Goal: Information Seeking & Learning: Find specific page/section

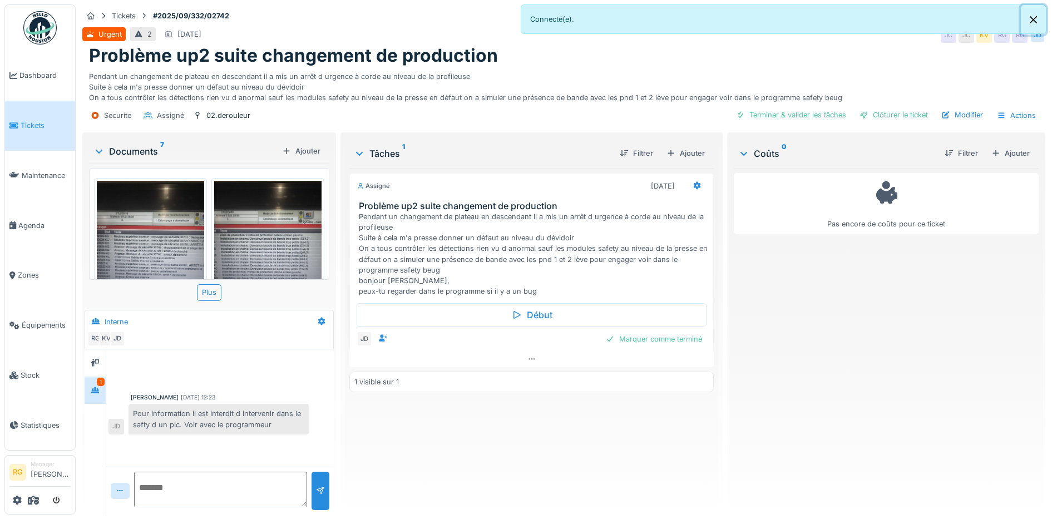
click at [1033, 23] on button "Close" at bounding box center [1032, 19] width 25 height 29
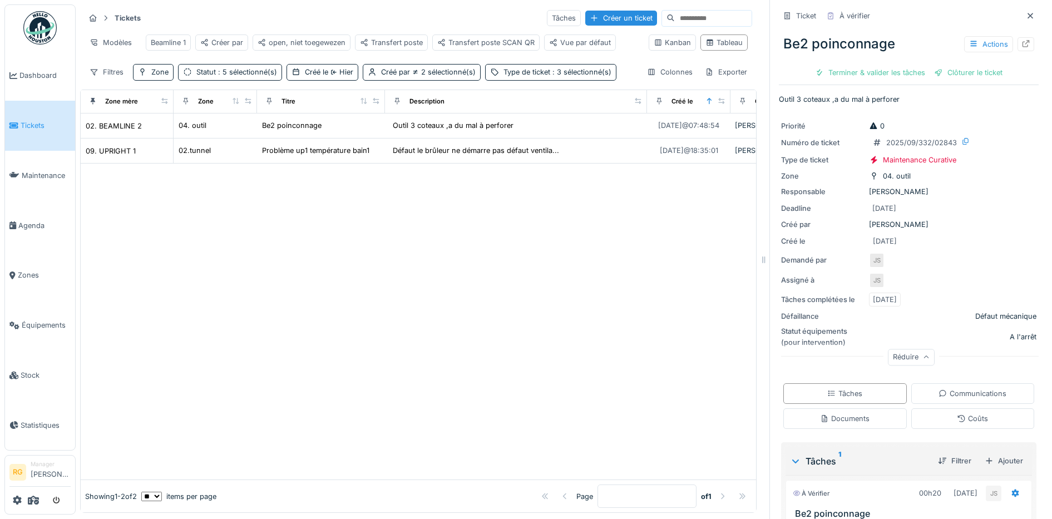
scroll to position [11, 0]
click at [328, 70] on div "Créé le Hier" at bounding box center [329, 72] width 48 height 11
click at [297, 142] on icon at bounding box center [299, 145] width 9 height 7
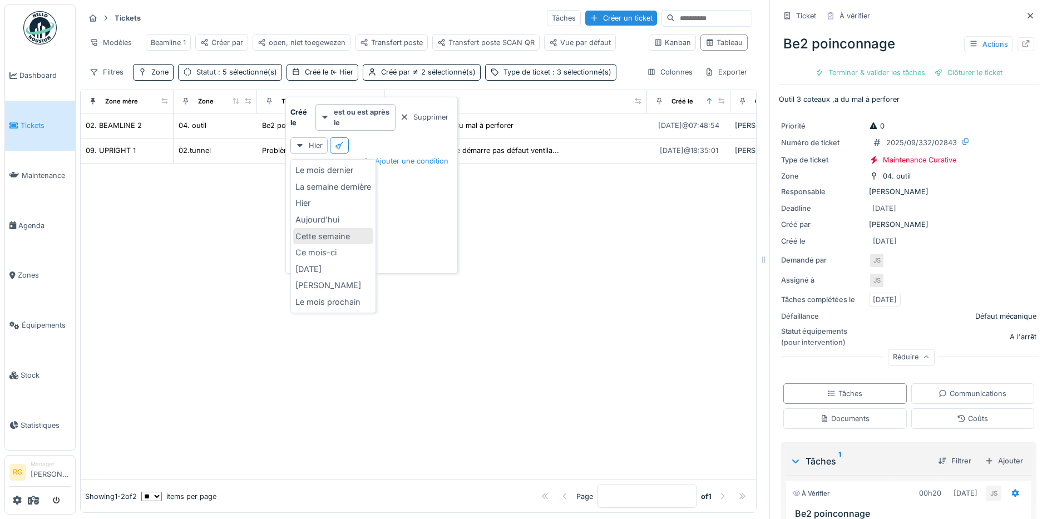
click at [329, 230] on div "Cette semaine" at bounding box center [333, 236] width 80 height 17
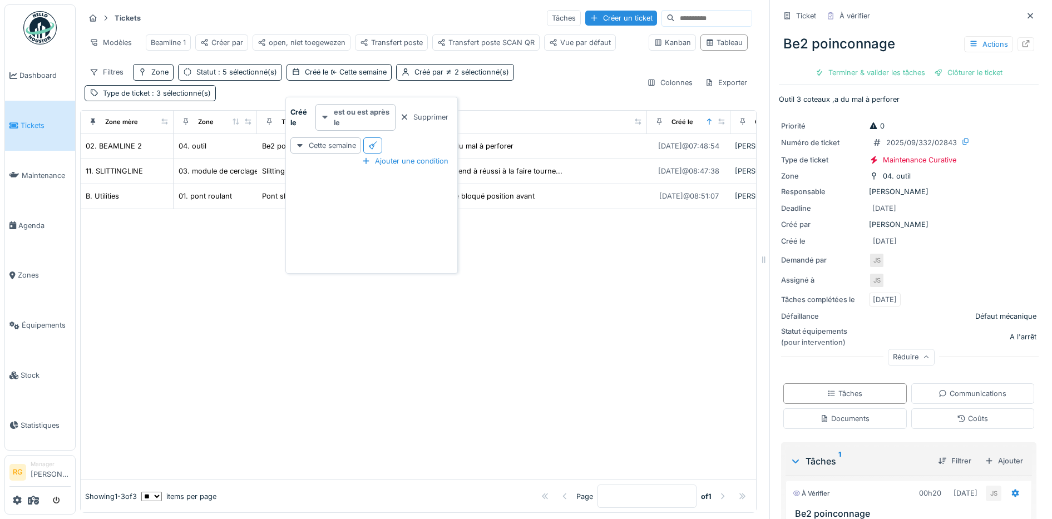
click at [360, 107] on strong "est ou est après le" at bounding box center [362, 117] width 57 height 21
click at [356, 189] on div "est ou est avant le" at bounding box center [355, 197] width 74 height 17
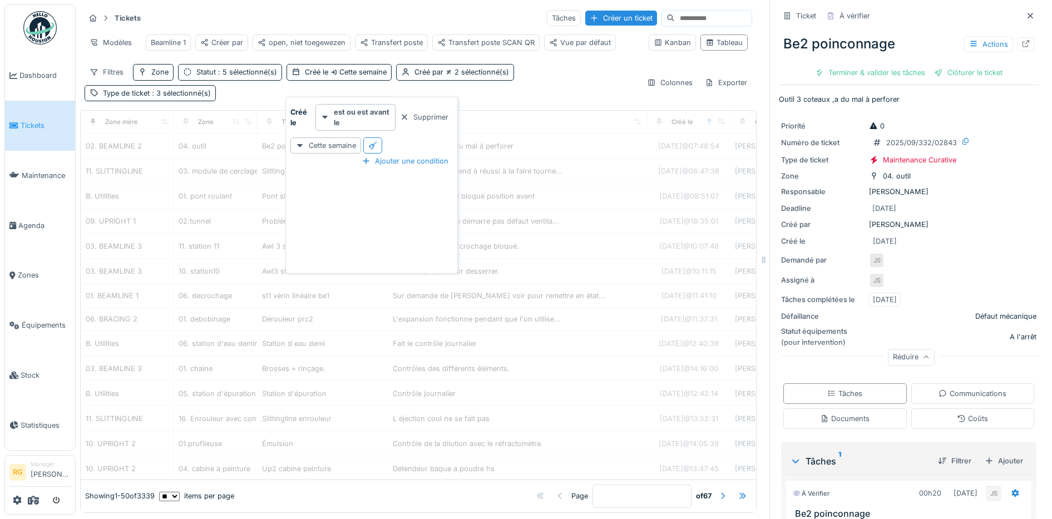
click at [545, 86] on div "Filtres Zone Statut : 5 sélectionné(s) Créé le Cette semaine Créé par 2 sélecti…" at bounding box center [361, 82] width 553 height 37
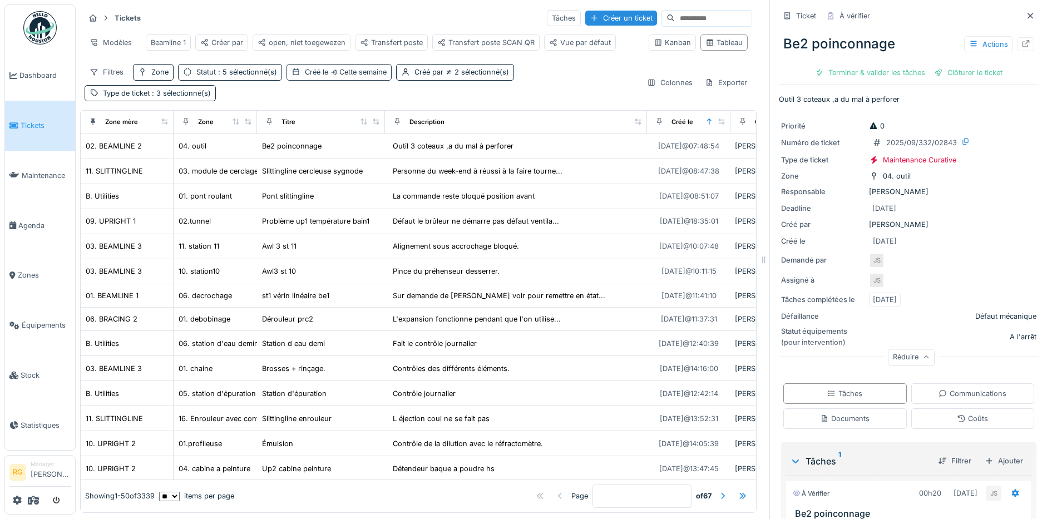
click at [353, 71] on span "Cette semaine" at bounding box center [357, 72] width 58 height 8
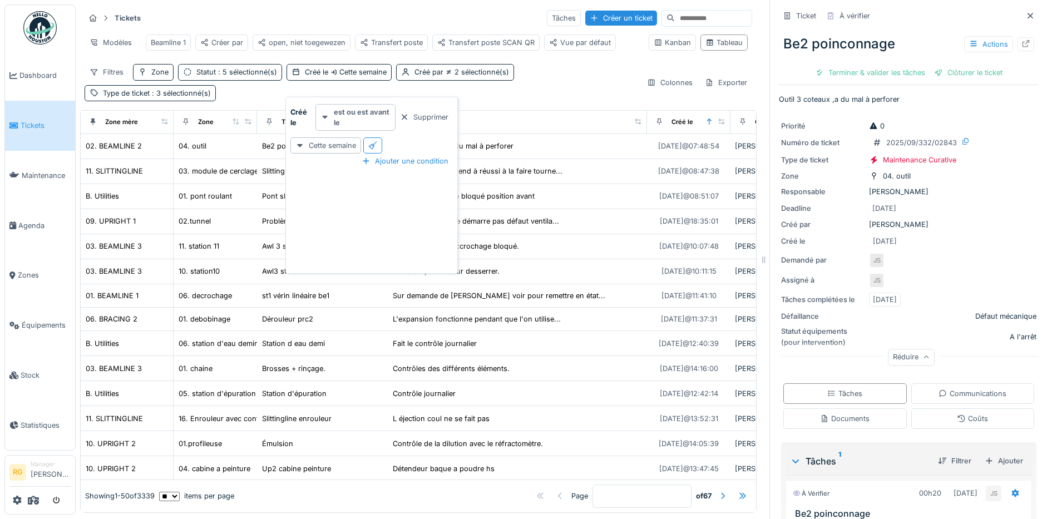
click at [374, 109] on strong "est ou est avant le" at bounding box center [362, 117] width 57 height 21
click at [353, 221] on div "est ou est après le" at bounding box center [355, 229] width 74 height 17
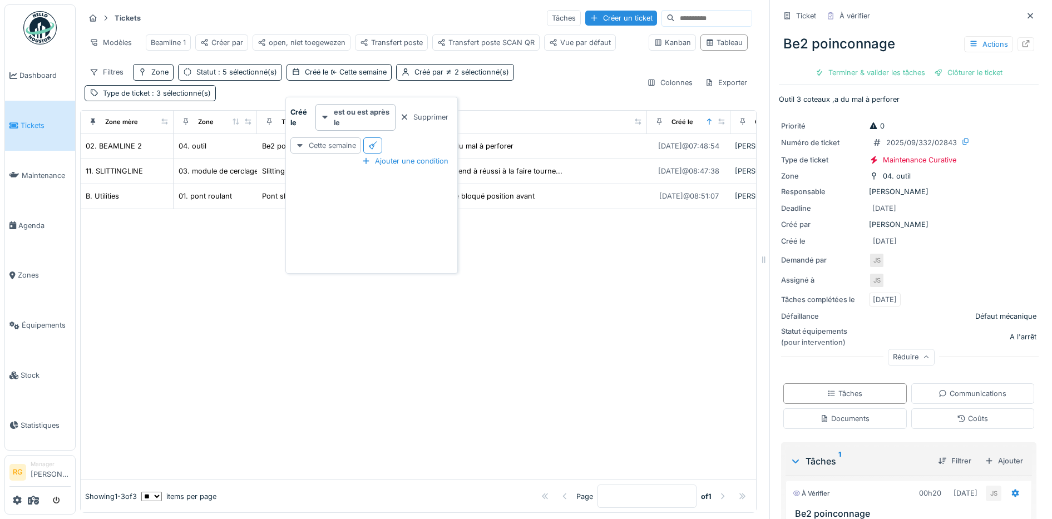
click at [333, 137] on div "Cette semaine" at bounding box center [325, 145] width 71 height 16
click at [320, 195] on div "Hier" at bounding box center [333, 203] width 80 height 17
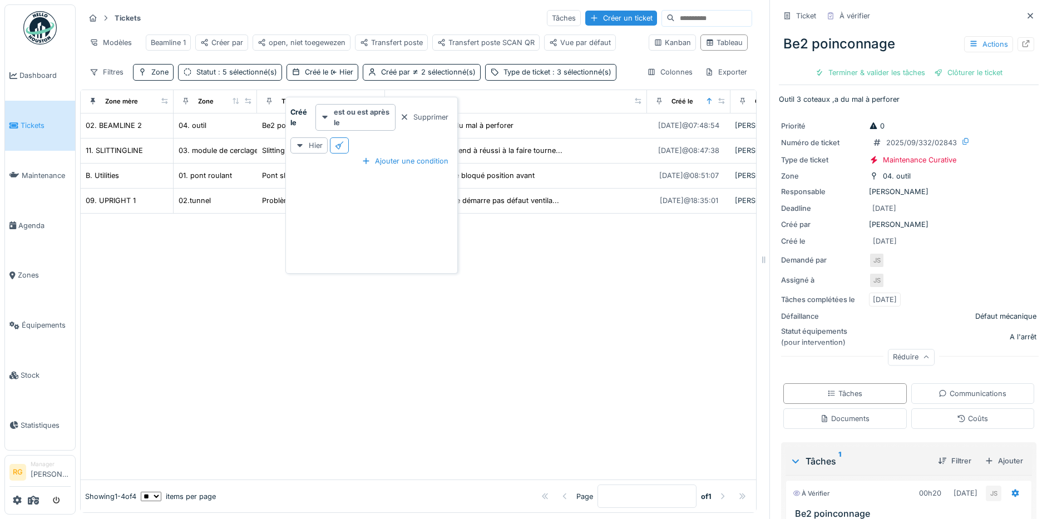
click at [533, 341] on div at bounding box center [418, 347] width 675 height 266
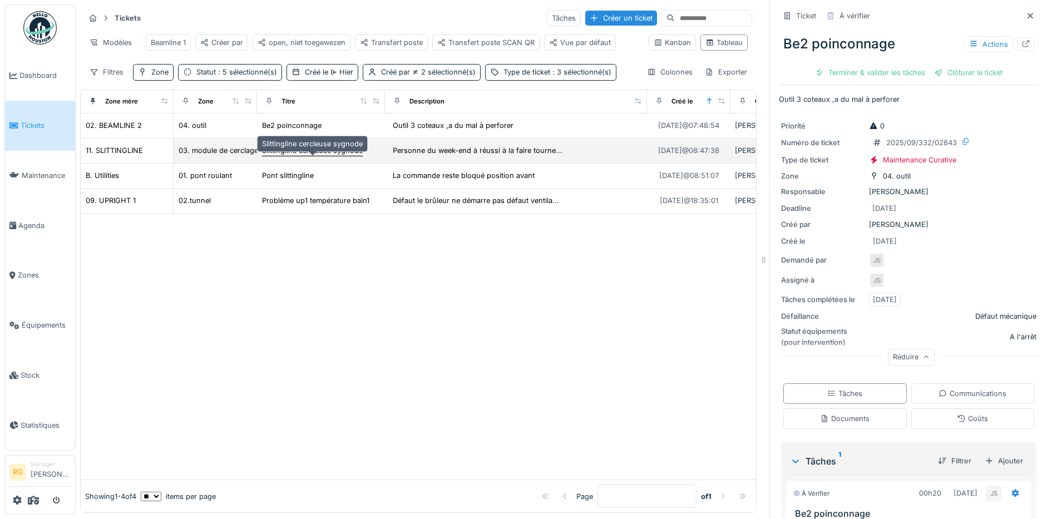
click at [306, 156] on div "Slittingline cercleuse sygnode" at bounding box center [312, 150] width 101 height 11
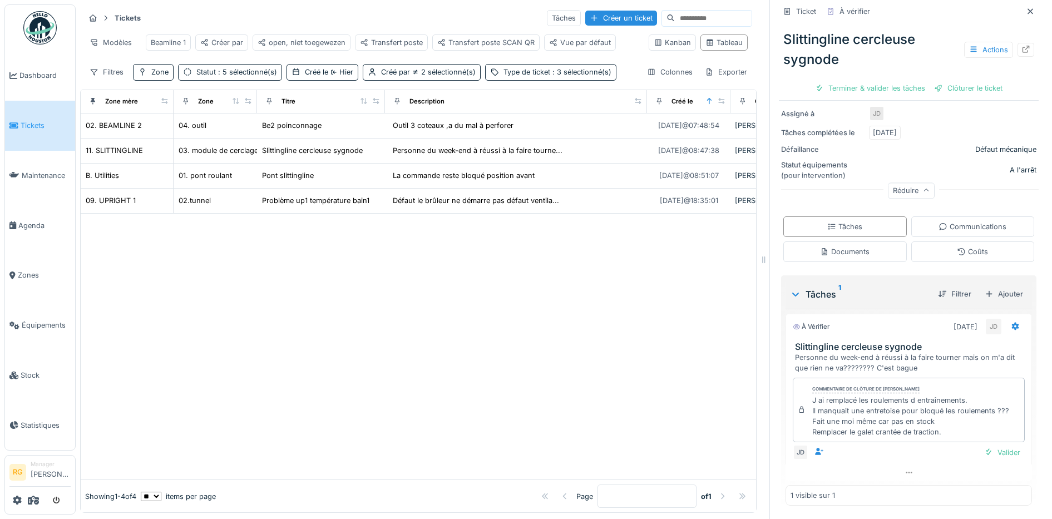
scroll to position [11, 0]
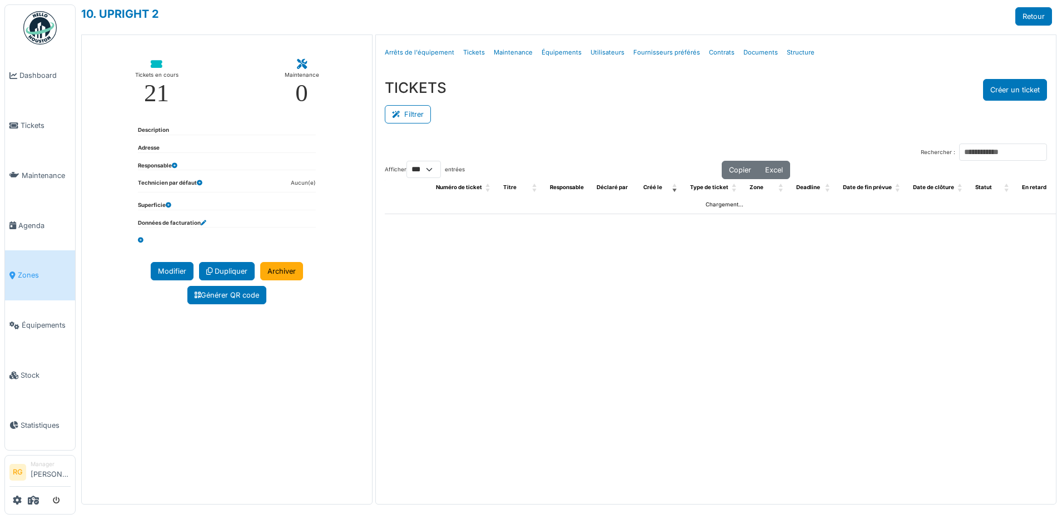
select select "***"
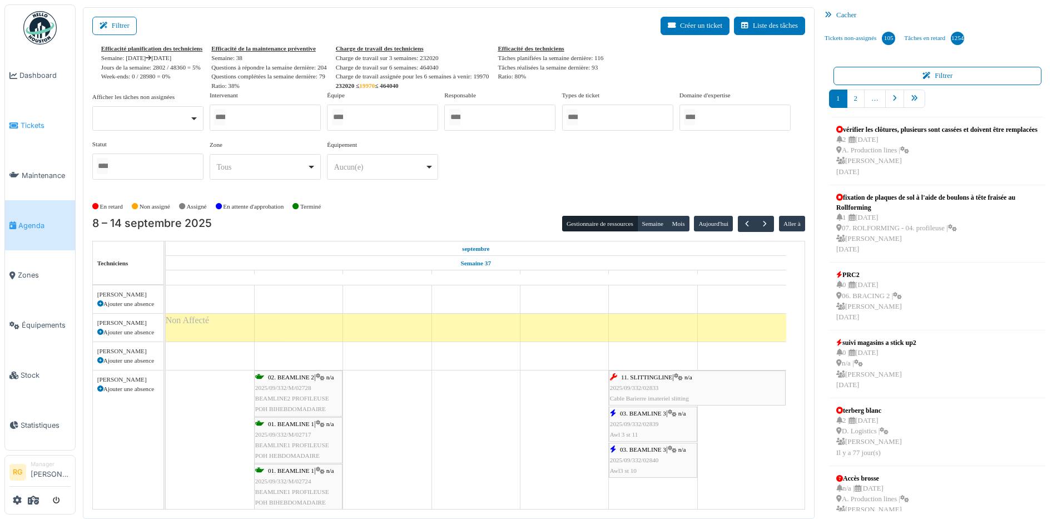
scroll to position [1015, 0]
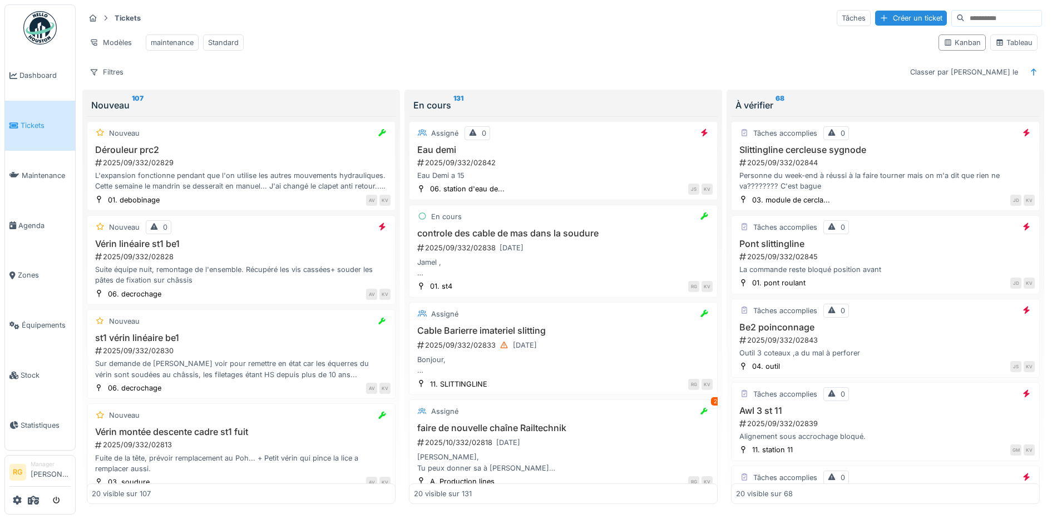
click at [964, 20] on input at bounding box center [1002, 19] width 77 height 16
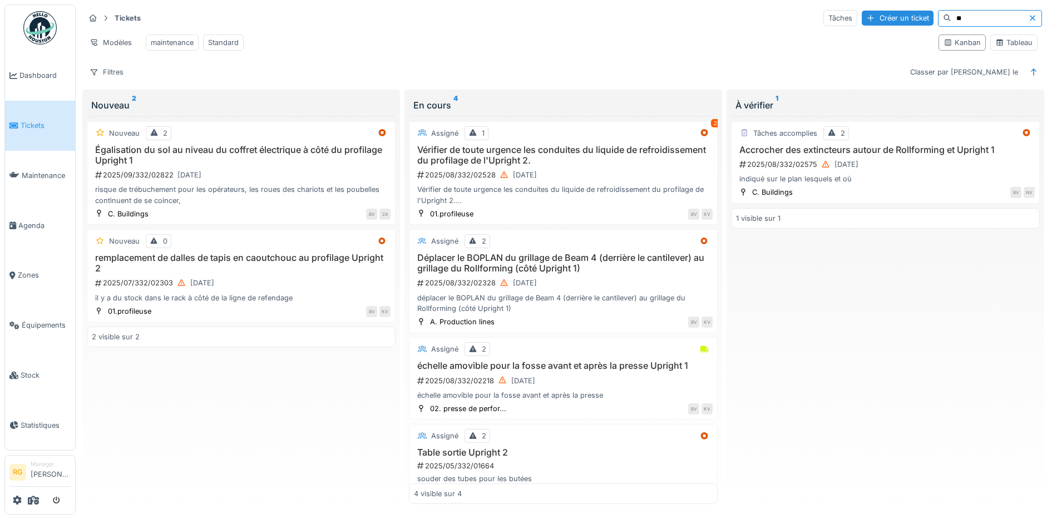
type input "*"
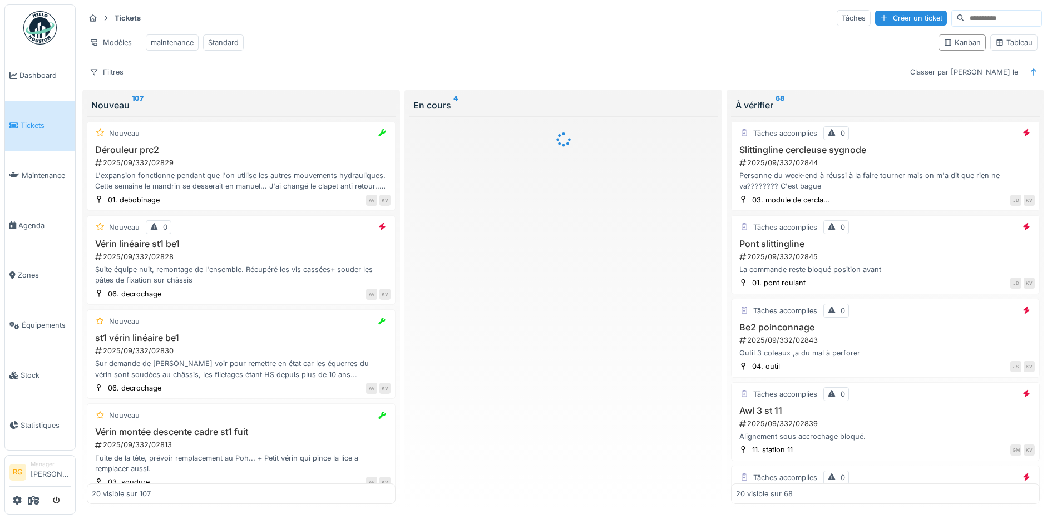
click at [660, 34] on div "Modèles maintenance Standard" at bounding box center [507, 42] width 845 height 25
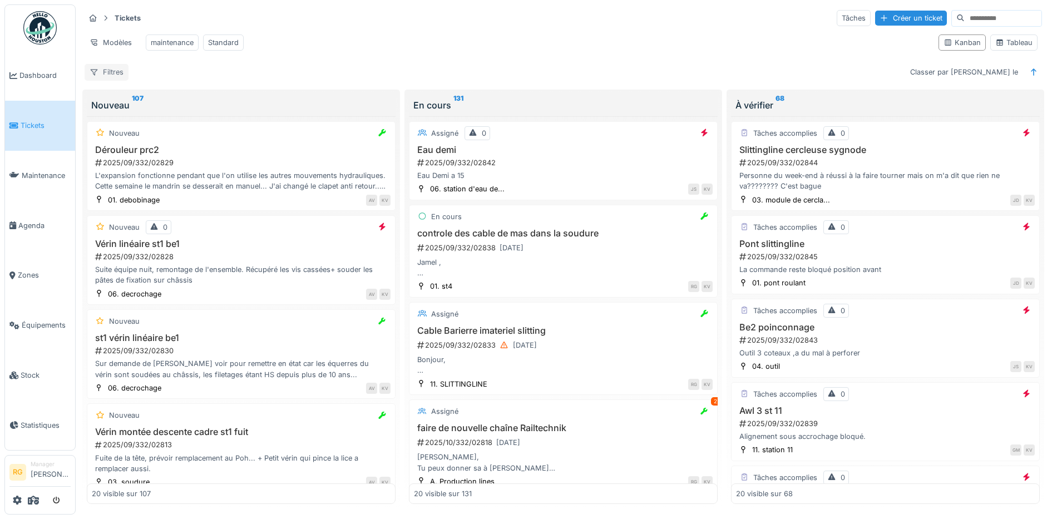
click at [115, 80] on div "Filtres" at bounding box center [107, 72] width 44 height 16
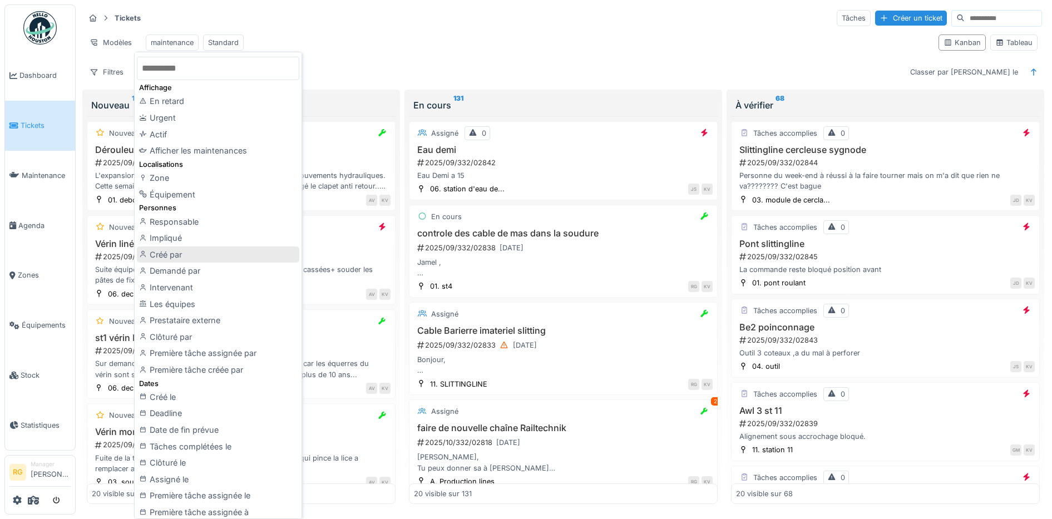
click at [171, 254] on div "Créé par" at bounding box center [218, 254] width 162 height 17
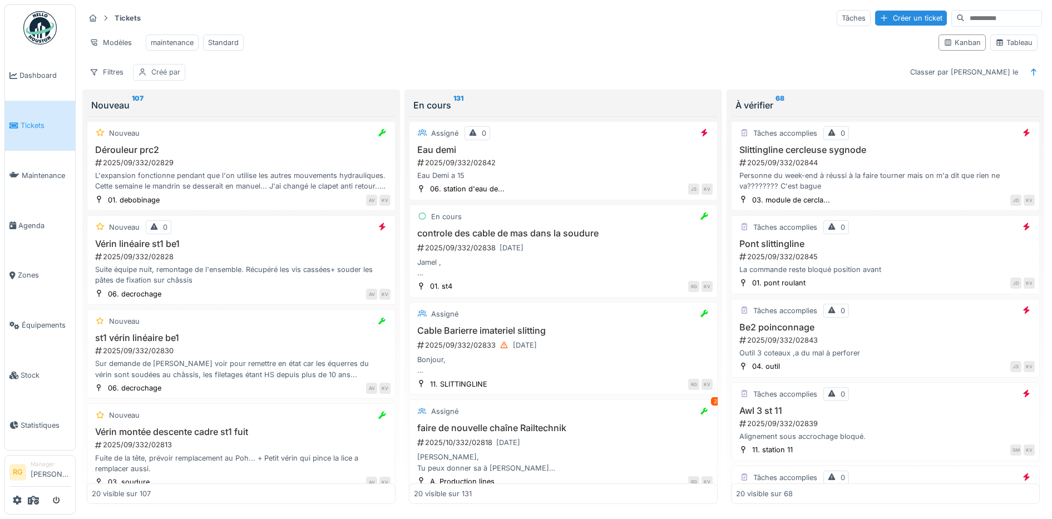
click at [168, 77] on div "Créé par" at bounding box center [165, 72] width 29 height 11
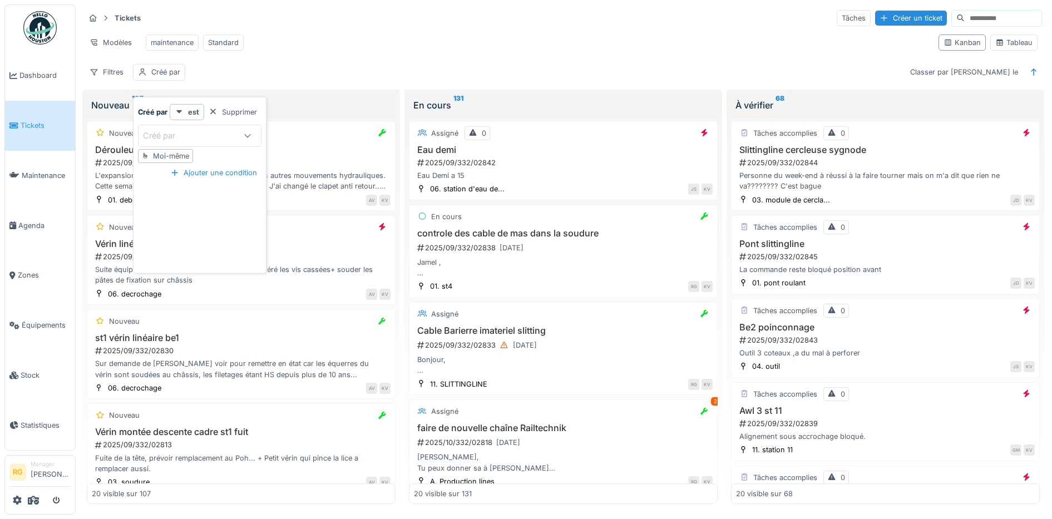
click at [184, 131] on div "Créé par" at bounding box center [167, 136] width 48 height 12
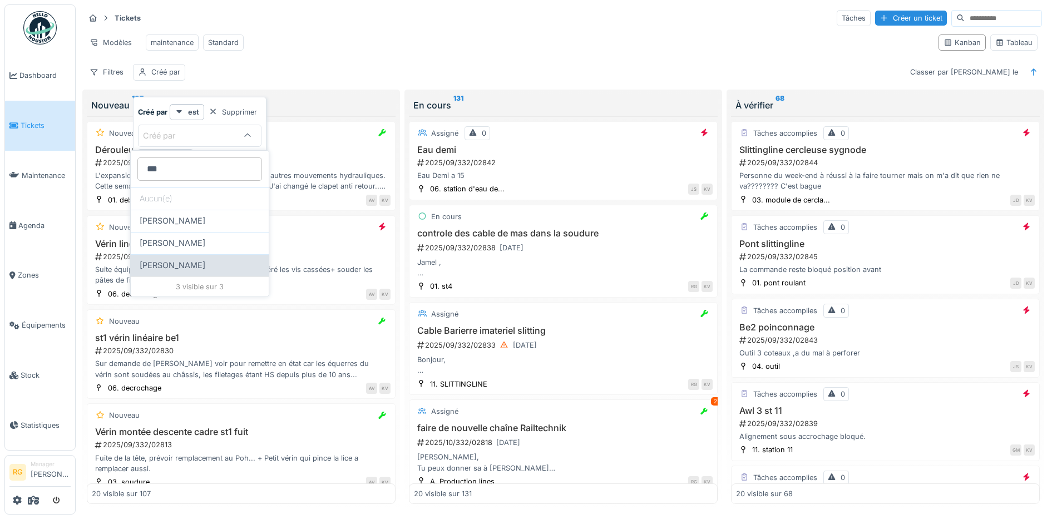
type par_A2ODI "***"
click at [179, 266] on span "[PERSON_NAME]" at bounding box center [173, 265] width 66 height 12
type input "****"
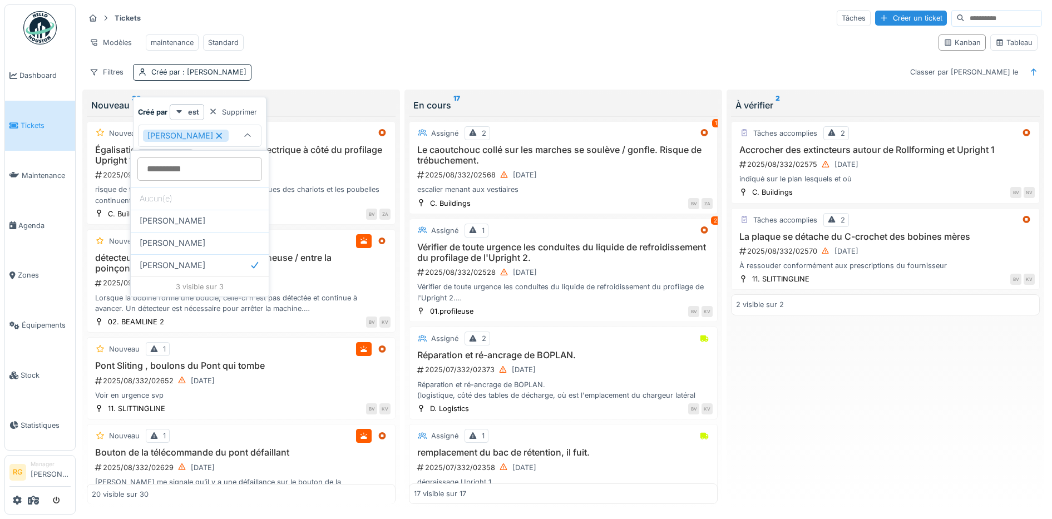
click at [413, 42] on div "Modèles maintenance Standard" at bounding box center [507, 42] width 845 height 25
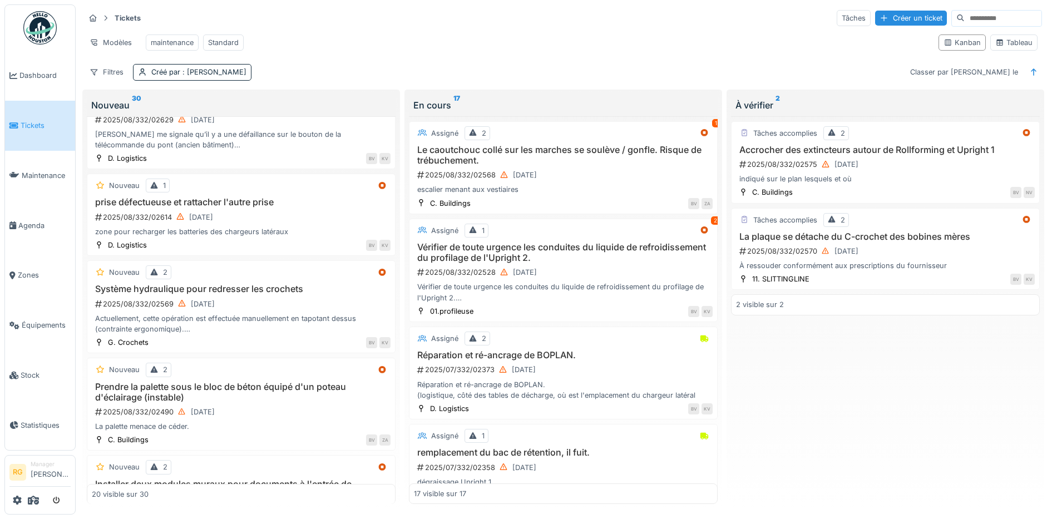
scroll to position [417, 0]
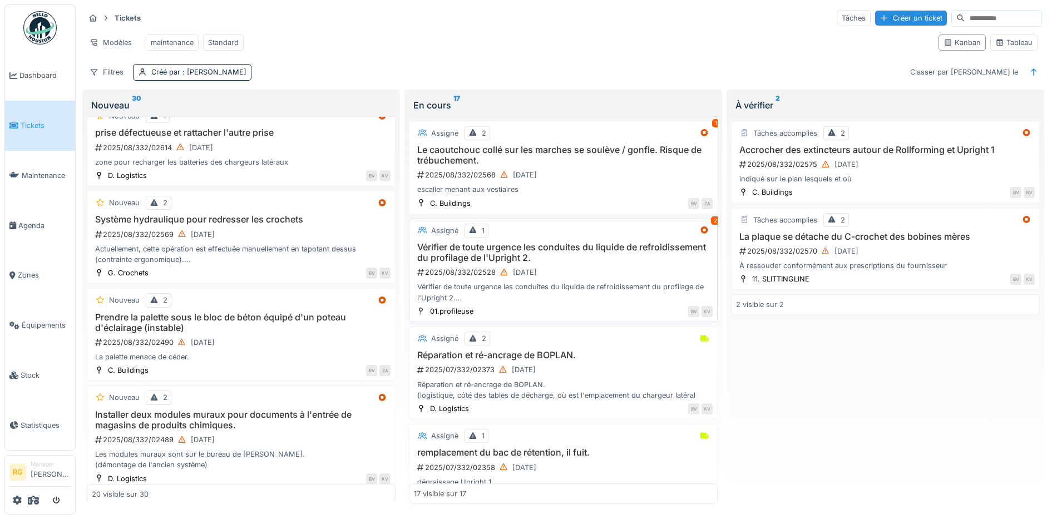
click at [571, 279] on div "2025/08/332/02528 [DATE]" at bounding box center [564, 272] width 296 height 14
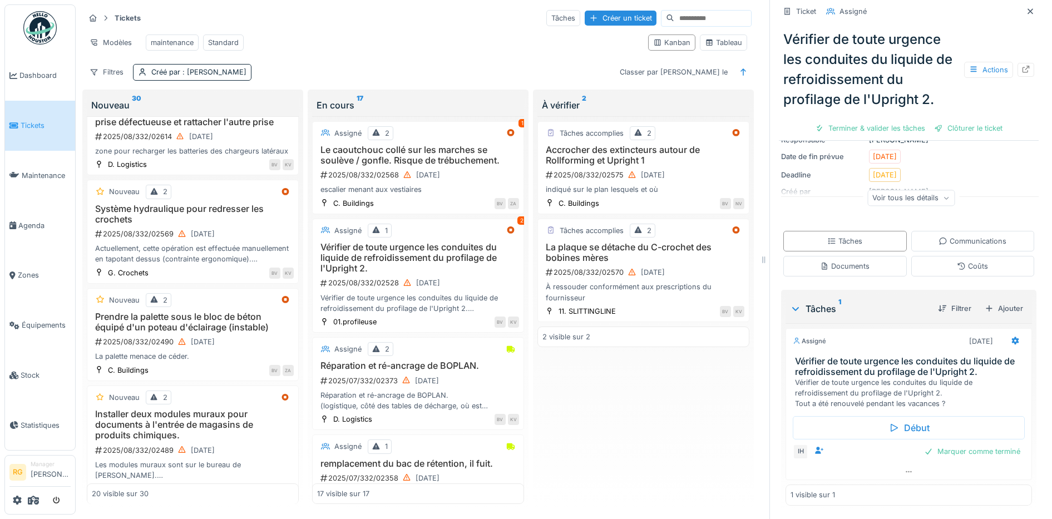
scroll to position [11, 0]
click at [904, 468] on icon at bounding box center [908, 471] width 9 height 7
